Goal: Task Accomplishment & Management: Manage account settings

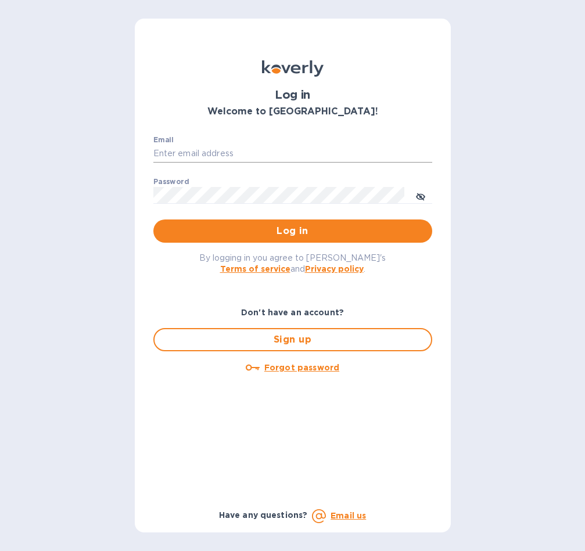
click at [181, 153] on input "Email" at bounding box center [292, 153] width 279 height 17
type input "gilatwotart@gmail.com"
click at [285, 232] on span "Log in" at bounding box center [293, 231] width 260 height 14
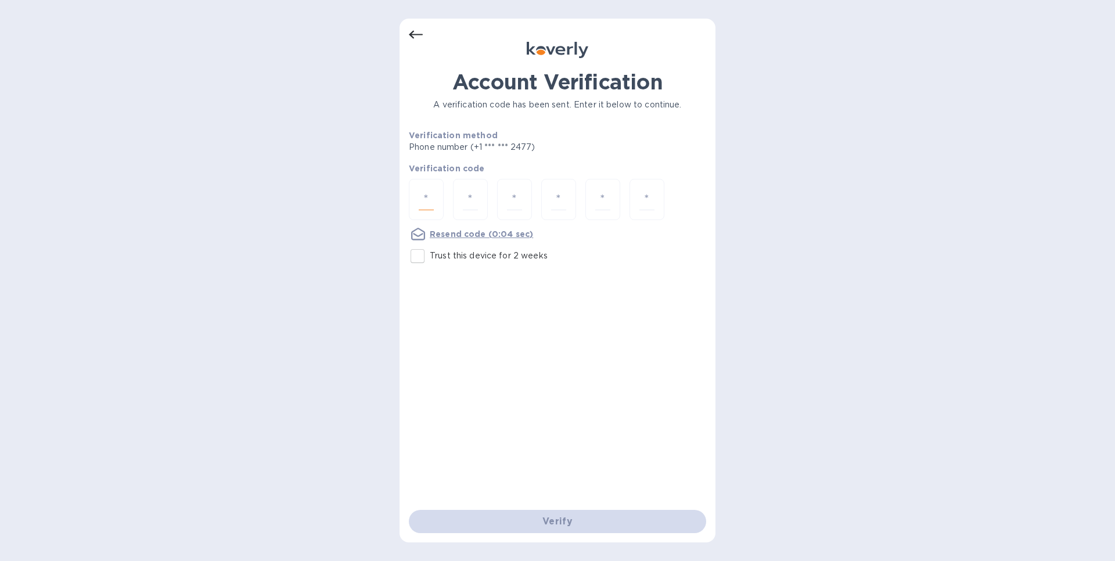
click at [425, 196] on input "number" at bounding box center [426, 199] width 15 height 21
type input "5"
type input "7"
type input "6"
type input "9"
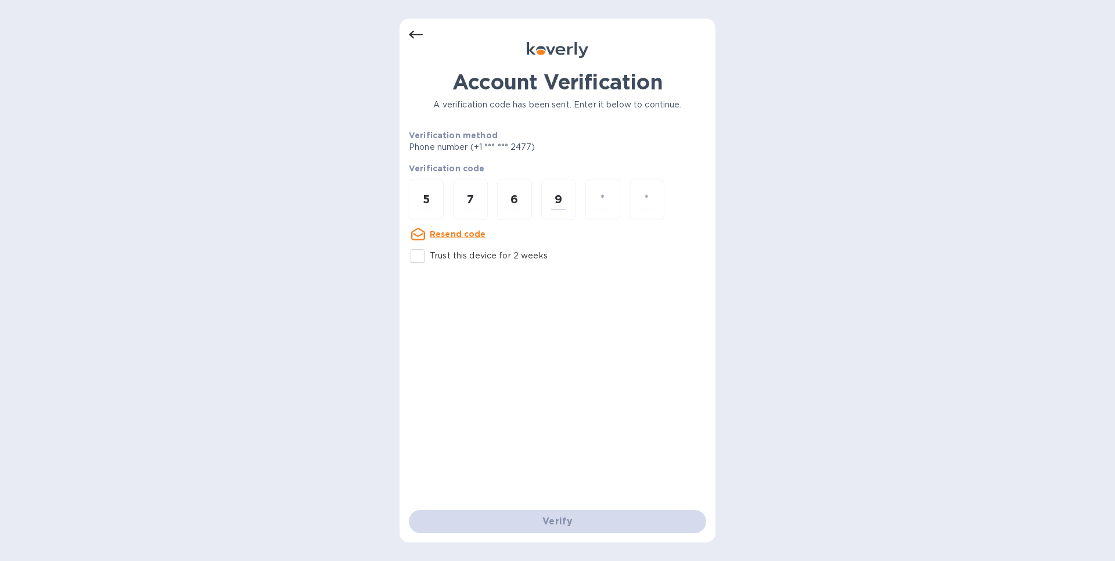
type input "2"
type input "8"
